Goal: Information Seeking & Learning: Learn about a topic

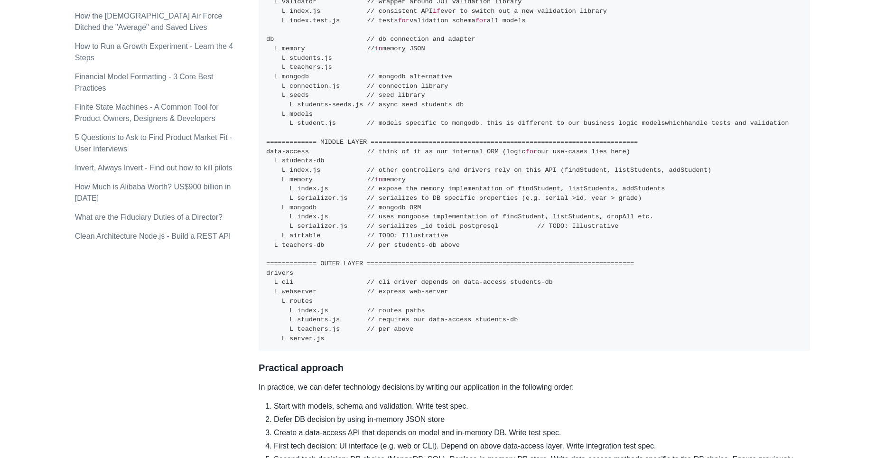
scroll to position [917, 0]
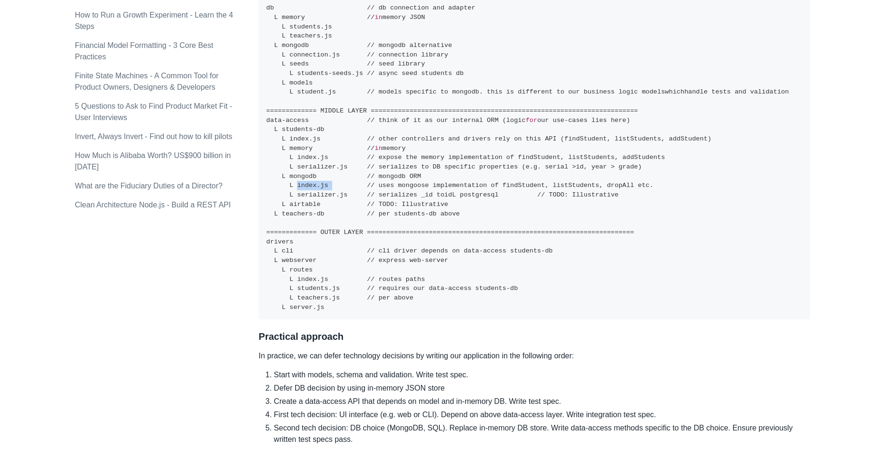
drag, startPoint x: 299, startPoint y: 186, endPoint x: 331, endPoint y: 186, distance: 31.8
click at [331, 186] on code "============= INNER LAYER =====================================================…" at bounding box center [527, 87] width 523 height 447
click at [327, 187] on code "============= INNER LAYER =====================================================…" at bounding box center [527, 87] width 523 height 447
copy code "index.js"
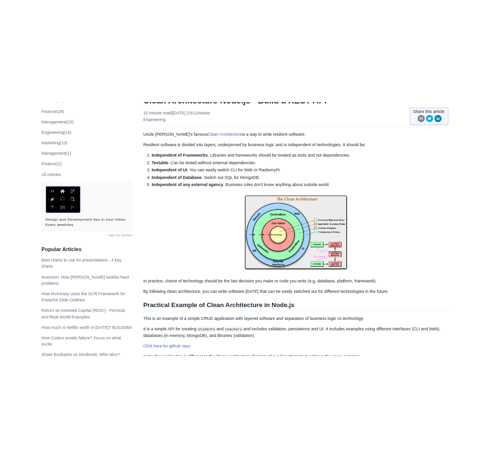
scroll to position [0, 0]
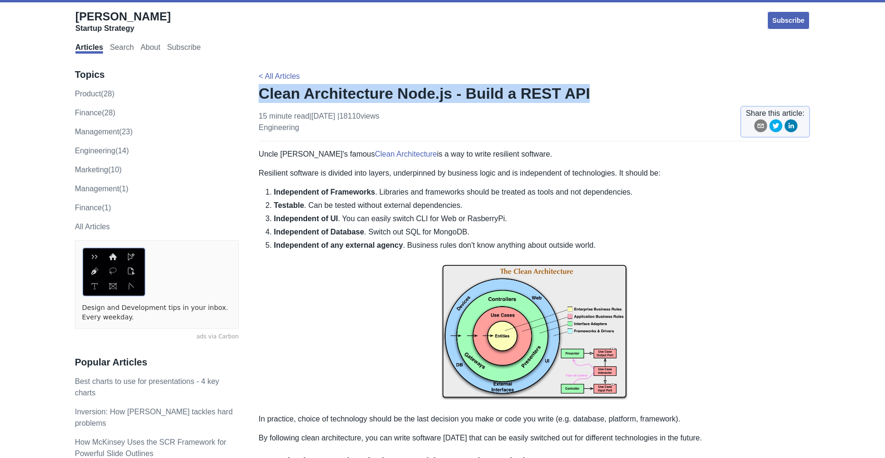
drag, startPoint x: 260, startPoint y: 94, endPoint x: 607, endPoint y: 97, distance: 347.1
click at [607, 97] on h1 "Clean Architecture Node.js - Build a REST API" at bounding box center [535, 93] width 552 height 19
copy h1 "Clean Architecture Node.js - Build a REST API"
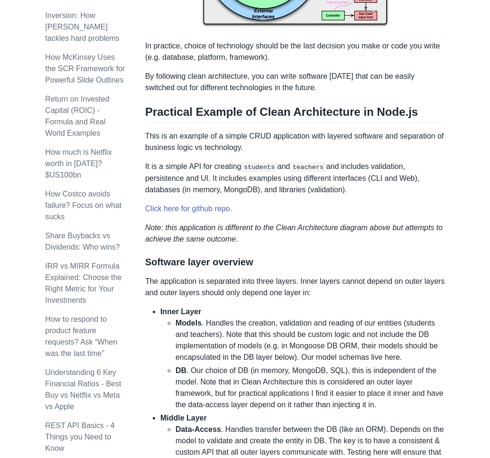
scroll to position [459, 0]
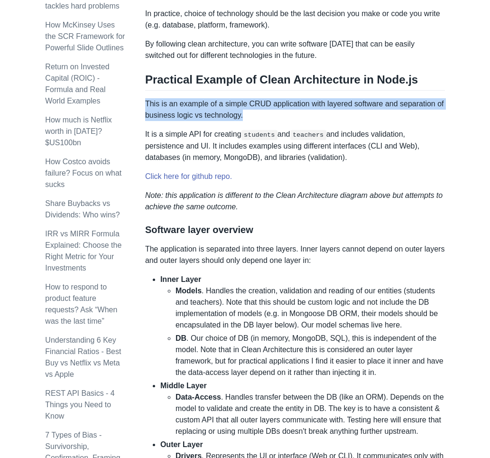
drag, startPoint x: 145, startPoint y: 102, endPoint x: 246, endPoint y: 119, distance: 102.6
click at [247, 120] on p "This is an example of a simple CRUD application with layered software and separ…" at bounding box center [295, 109] width 300 height 23
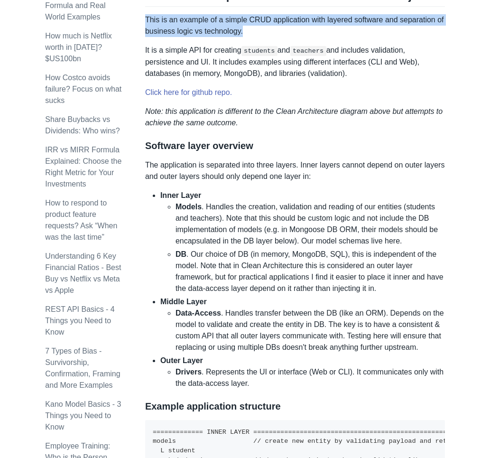
scroll to position [590, 0]
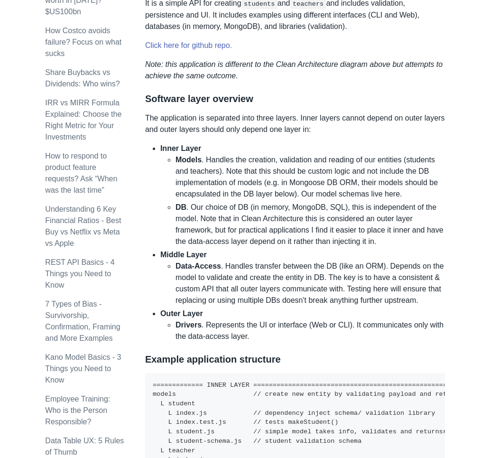
drag, startPoint x: 159, startPoint y: 148, endPoint x: 204, endPoint y: 147, distance: 45.1
click at [202, 149] on li "Inner Layer Models . Handles the creation, validation and reading of our entiti…" at bounding box center [302, 195] width 285 height 104
drag, startPoint x: 176, startPoint y: 150, endPoint x: 160, endPoint y: 150, distance: 16.6
click at [160, 150] on li "Inner Layer Models . Handles the creation, validation and reading of our entiti…" at bounding box center [302, 195] width 285 height 104
drag, startPoint x: 159, startPoint y: 253, endPoint x: 190, endPoint y: 256, distance: 31.0
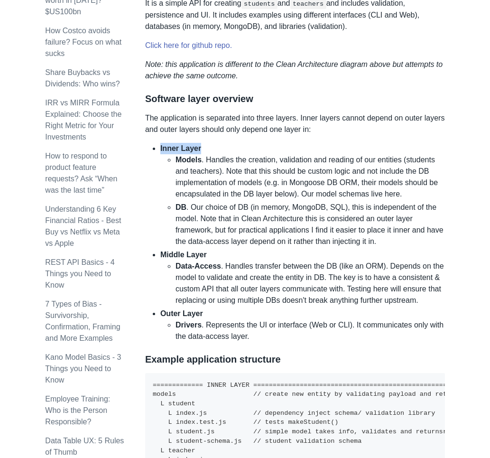
click at [190, 256] on li "Middle Layer Data-Access . Handles transfer between the DB (like an ORM). Depen…" at bounding box center [302, 277] width 285 height 57
drag, startPoint x: 189, startPoint y: 254, endPoint x: 162, endPoint y: 253, distance: 27.1
click at [162, 253] on li "Middle Layer Data-Access . Handles transfer between the DB (like an ORM). Depen…" at bounding box center [302, 277] width 285 height 57
click at [365, 207] on li "DB . Our choice of DB (in memory, MongoDB, SQL), this is independent of the mod…" at bounding box center [311, 225] width 270 height 46
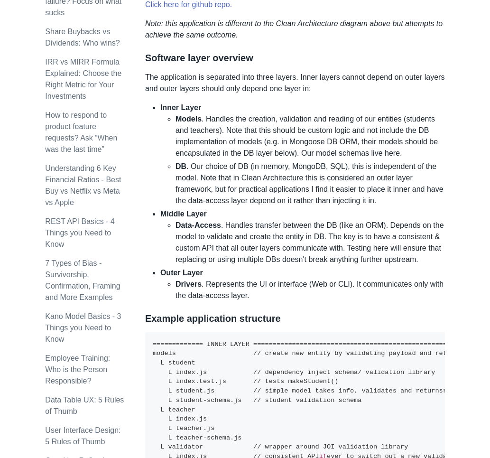
scroll to position [721, 0]
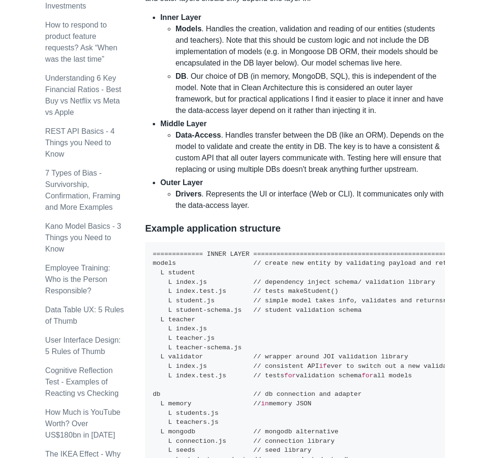
drag, startPoint x: 160, startPoint y: 183, endPoint x: 198, endPoint y: 182, distance: 38.5
click at [198, 182] on li "Outer Layer Drivers . Represents the UI or interface (Web or CLI). It communica…" at bounding box center [302, 194] width 285 height 34
drag, startPoint x: 205, startPoint y: 185, endPoint x: 159, endPoint y: 183, distance: 46.1
click at [160, 183] on li "Outer Layer Drivers . Represents the UI or interface (Web or CLI). It communica…" at bounding box center [302, 194] width 285 height 34
click at [405, 138] on li "Data-Access . Handles transfer between the DB (like an ORM). Depends on the mod…" at bounding box center [311, 153] width 270 height 46
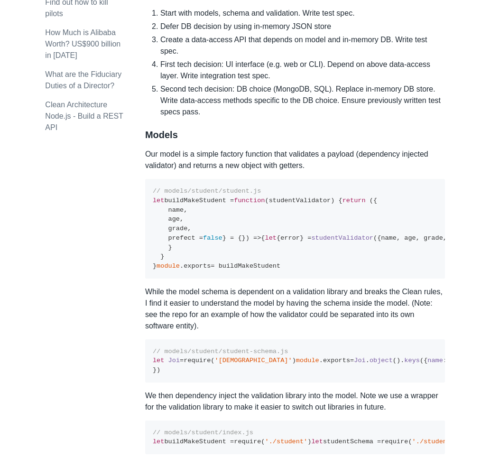
scroll to position [1507, 0]
